Goal: Check status: Check status

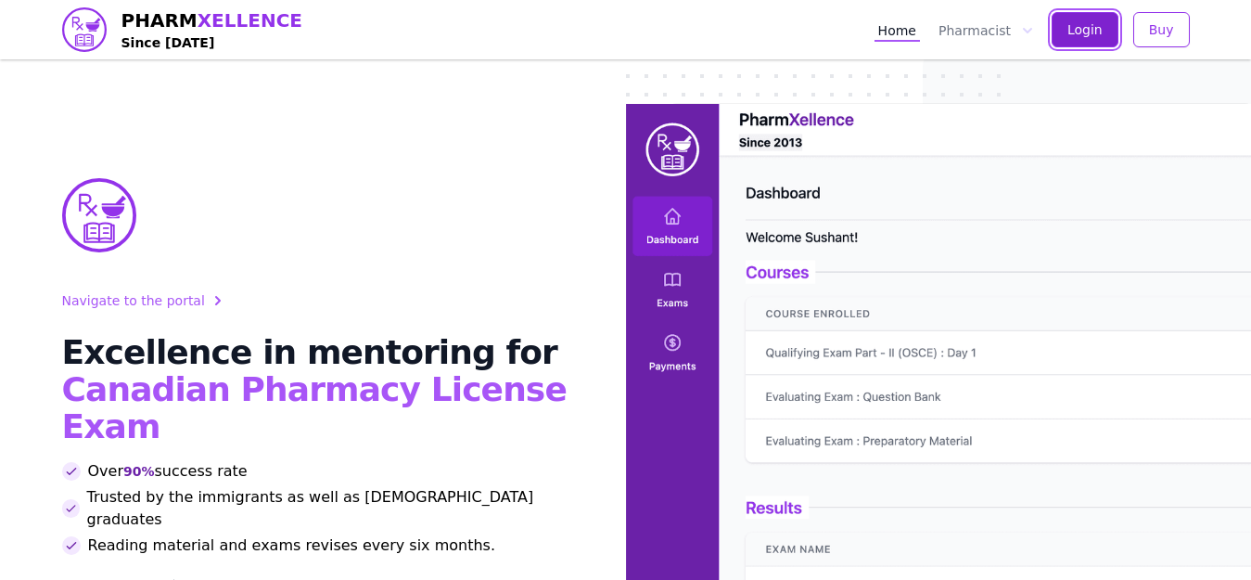
click at [1076, 37] on span "Login" at bounding box center [1085, 29] width 35 height 19
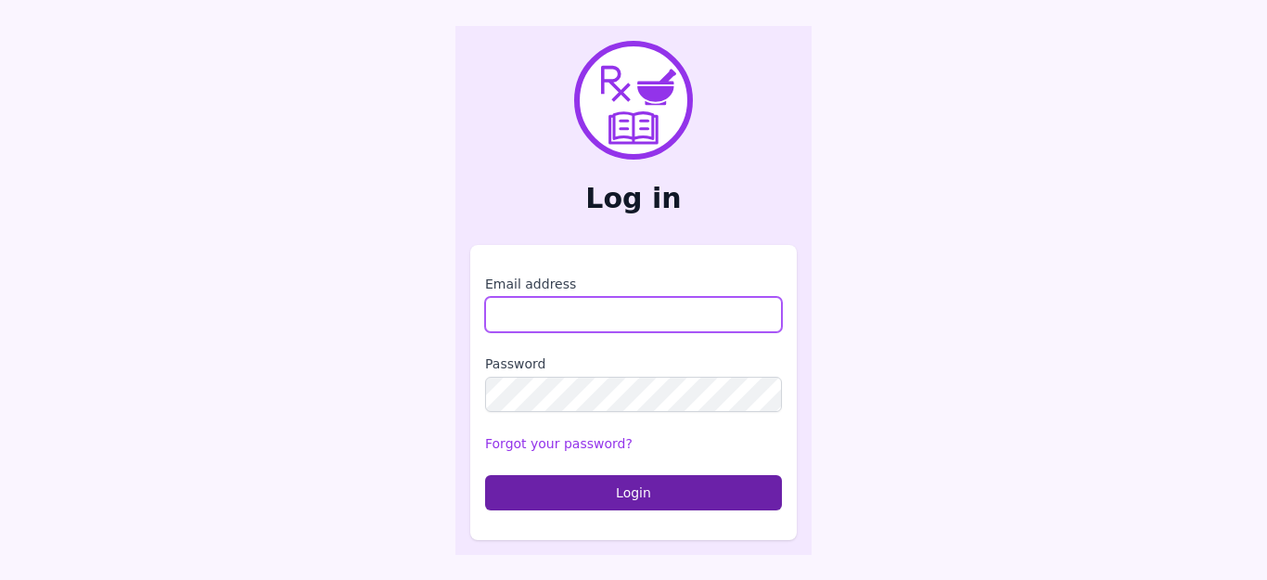
click at [584, 311] on input "Email address" at bounding box center [633, 314] width 297 height 35
type input "**********"
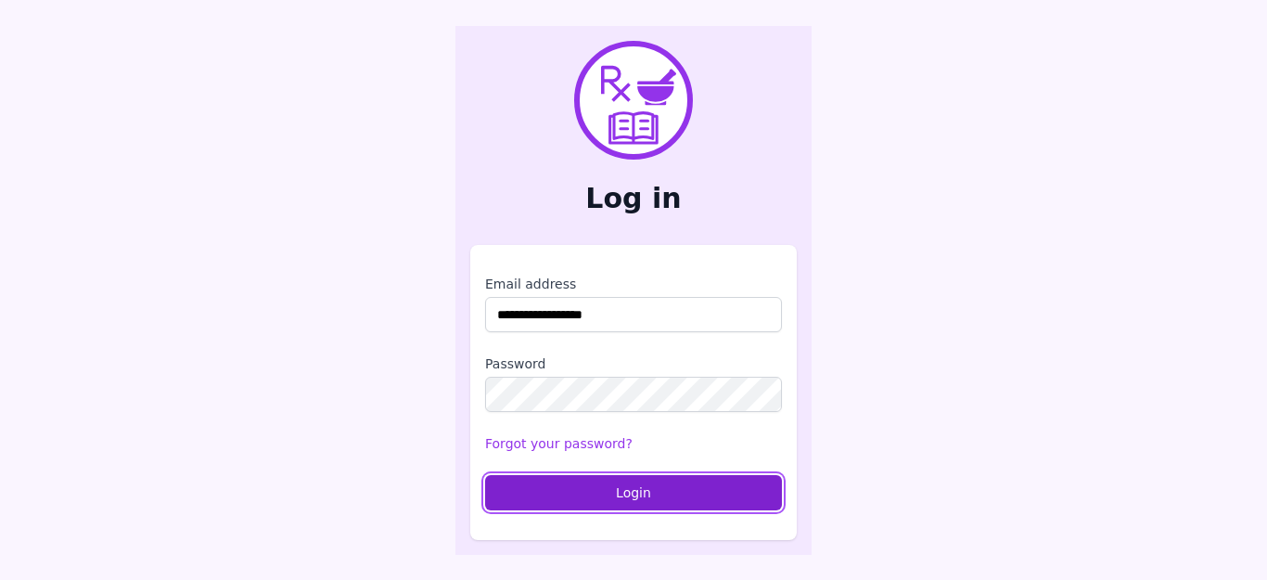
click at [585, 493] on button "Login" at bounding box center [633, 492] width 297 height 35
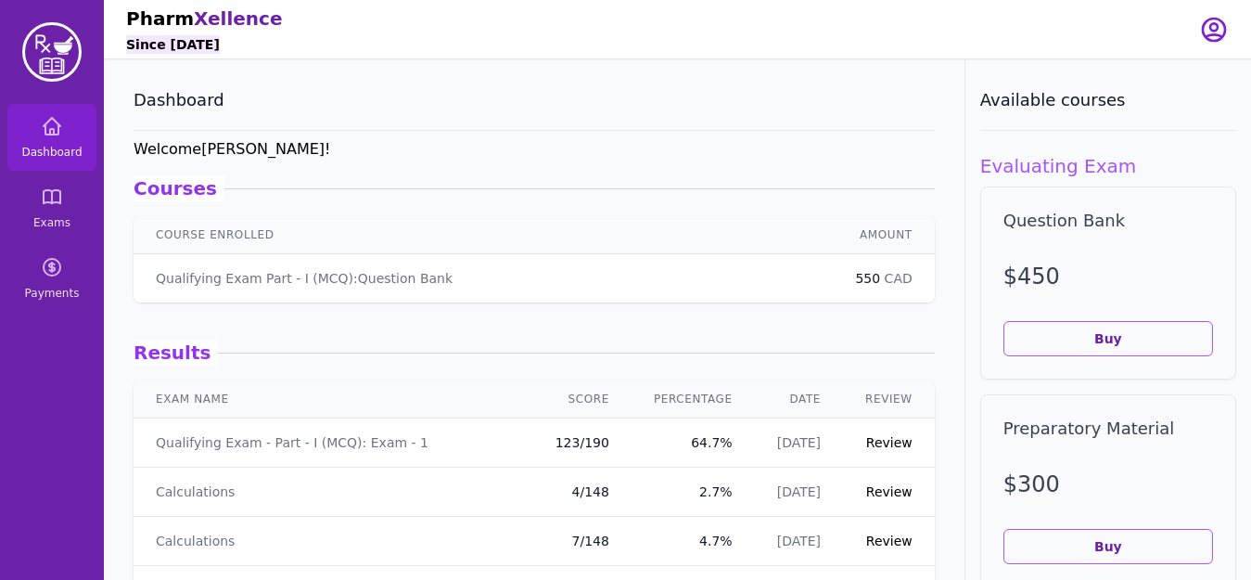
click at [639, 48] on div "Pharm Xellence Since 2013" at bounding box center [651, 29] width 1051 height 58
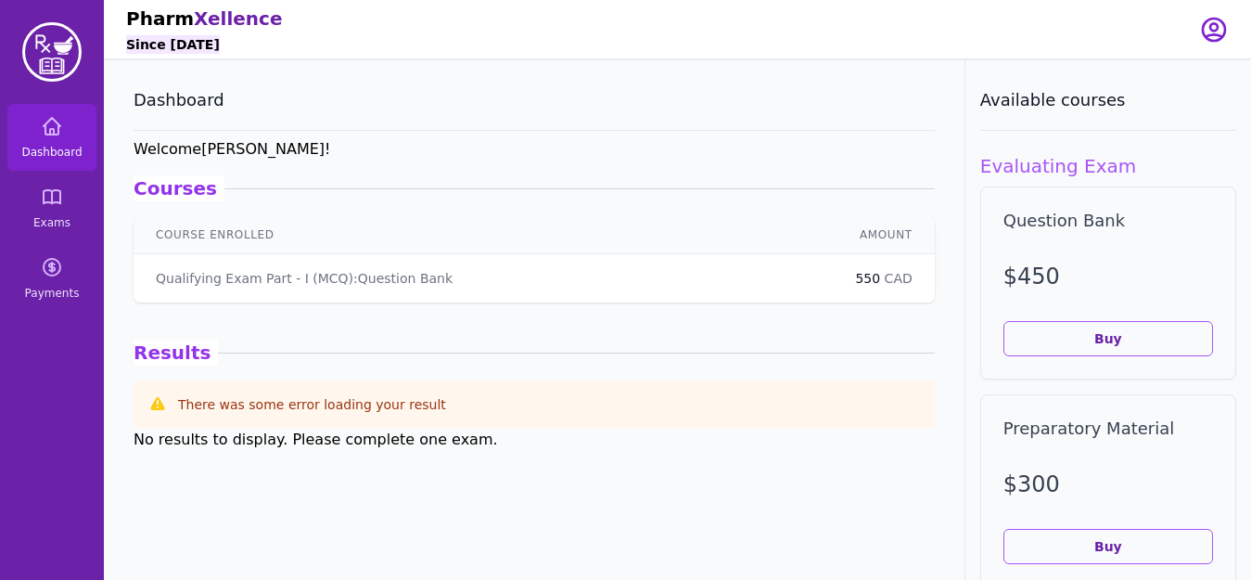
click at [641, 281] on div "Qualifying Exam Part - I (MCQ) : Question Bank" at bounding box center [483, 278] width 655 height 19
click at [351, 277] on p "Qualifying Exam Part - I (MCQ) : Question Bank" at bounding box center [304, 278] width 297 height 19
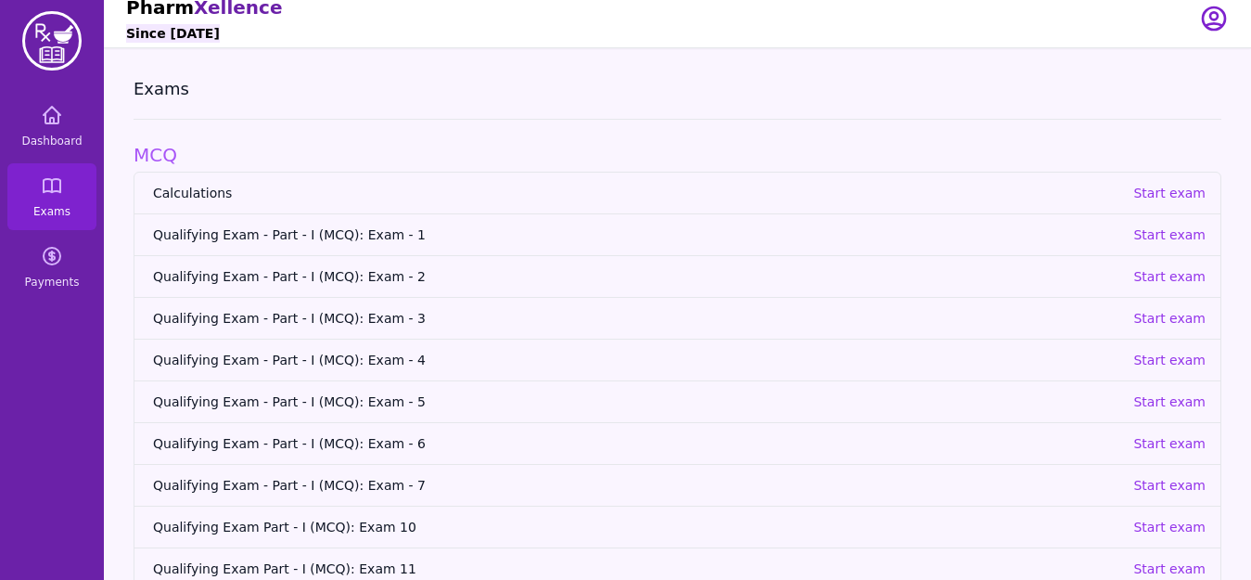
scroll to position [7, 0]
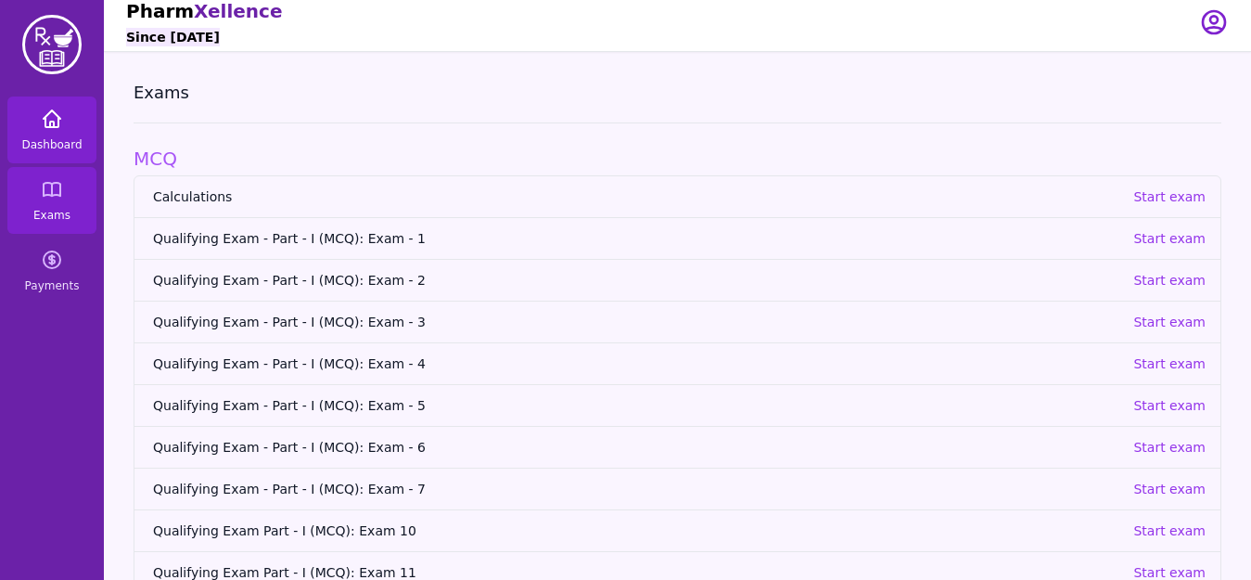
click at [60, 117] on icon at bounding box center [52, 119] width 22 height 22
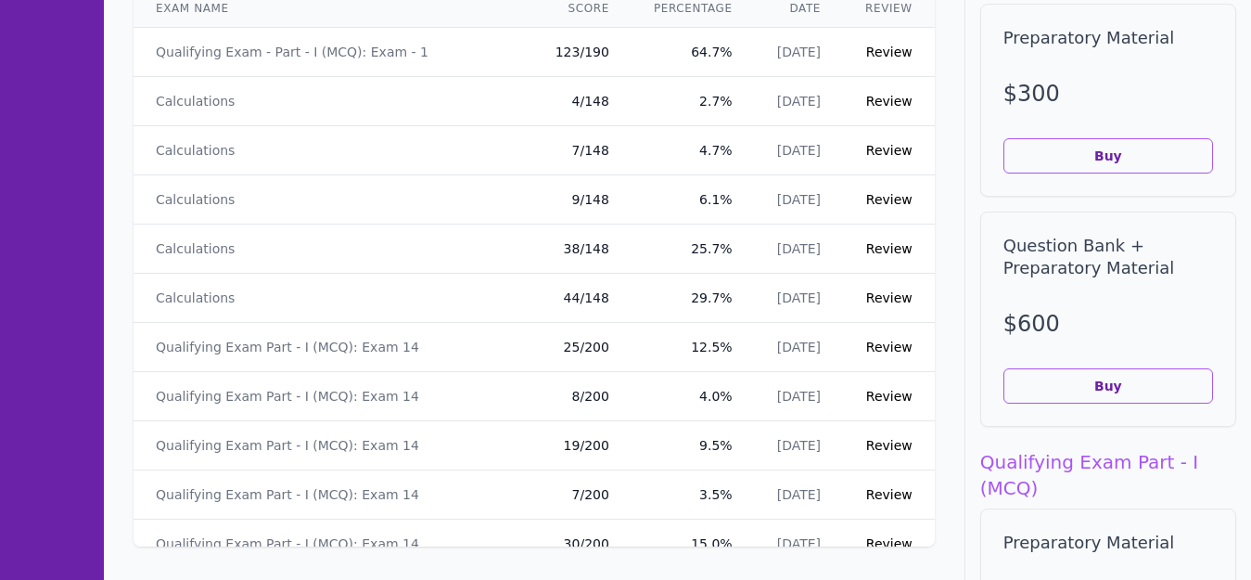
click at [881, 52] on link "Review" at bounding box center [889, 52] width 46 height 15
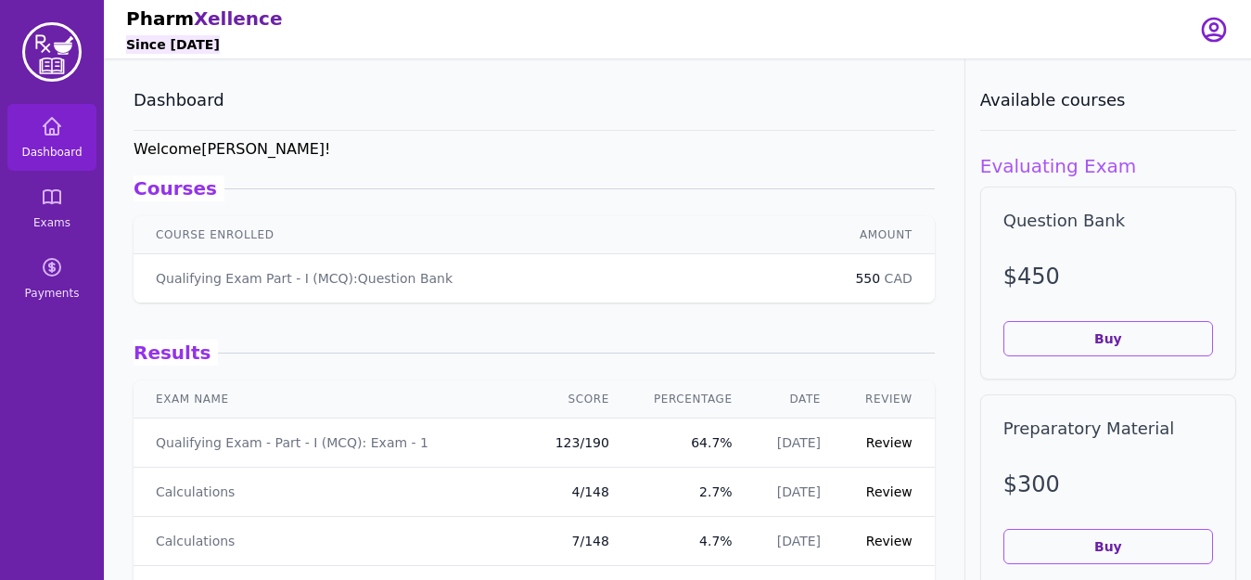
scroll to position [390, 0]
